Goal: Go to known website: Access a specific website the user already knows

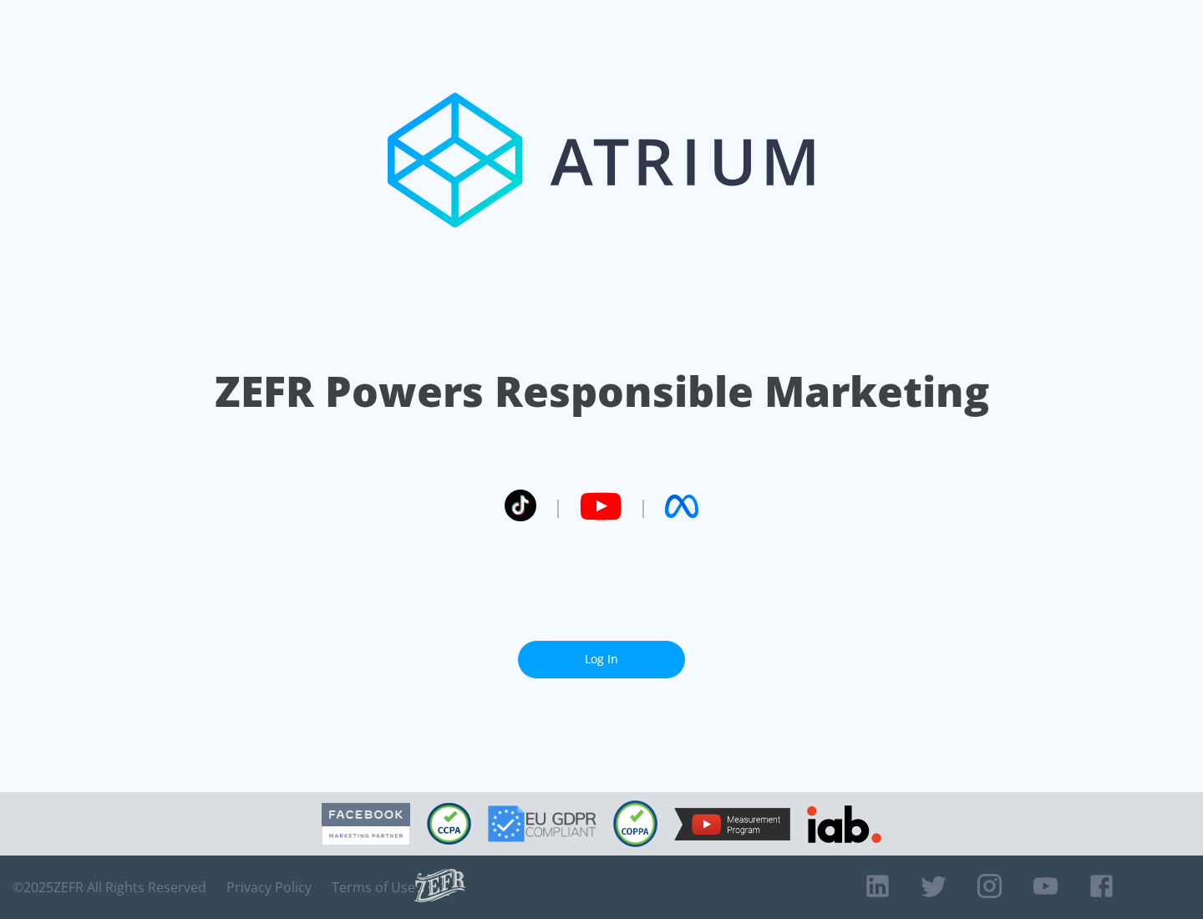
click at [602, 659] on link "Log In" at bounding box center [601, 660] width 167 height 38
